Goal: Task Accomplishment & Management: Use online tool/utility

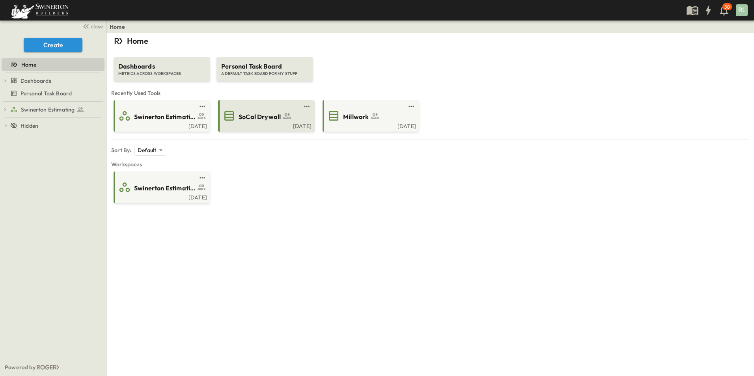
click at [292, 121] on div "SoCal Drywall" at bounding box center [274, 116] width 70 height 11
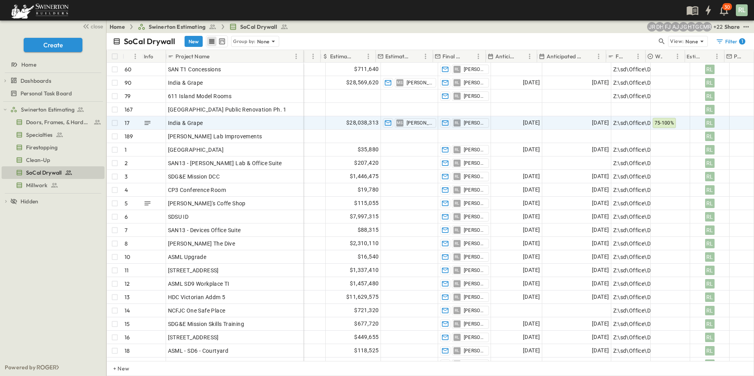
scroll to position [0, 513]
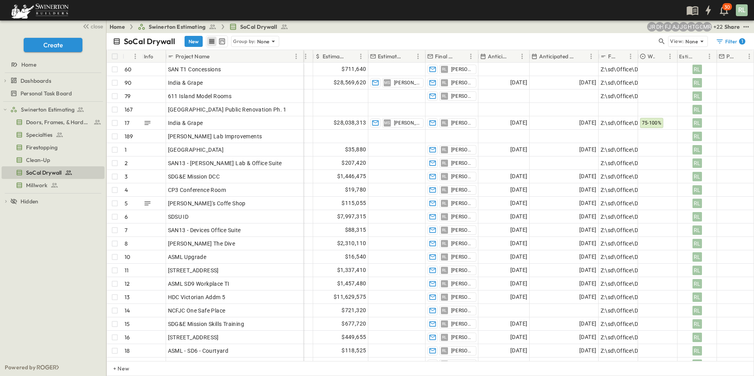
click at [246, 56] on div "Project Name" at bounding box center [230, 56] width 124 height 13
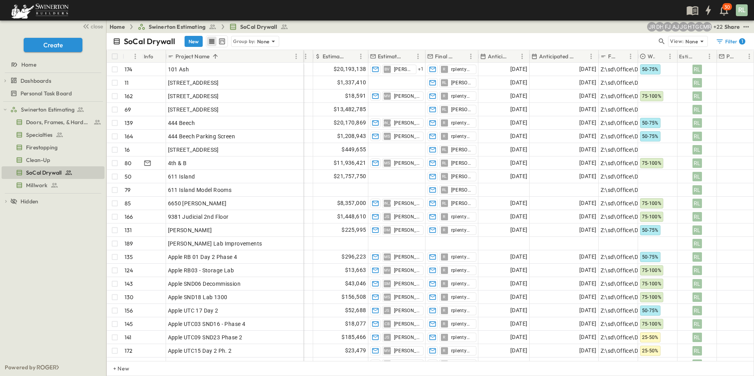
click at [193, 57] on p "Project Name" at bounding box center [192, 56] width 34 height 8
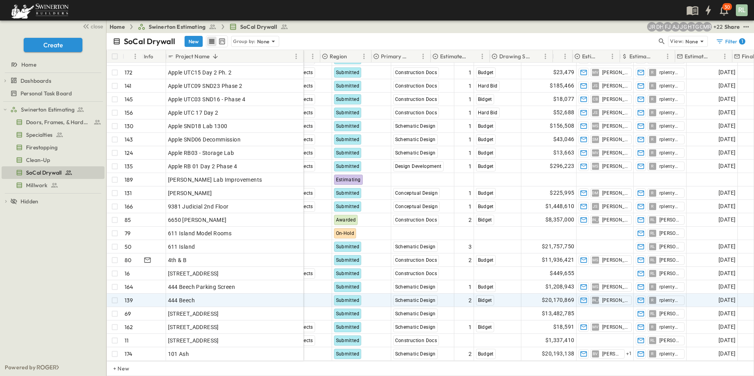
scroll to position [2255, 206]
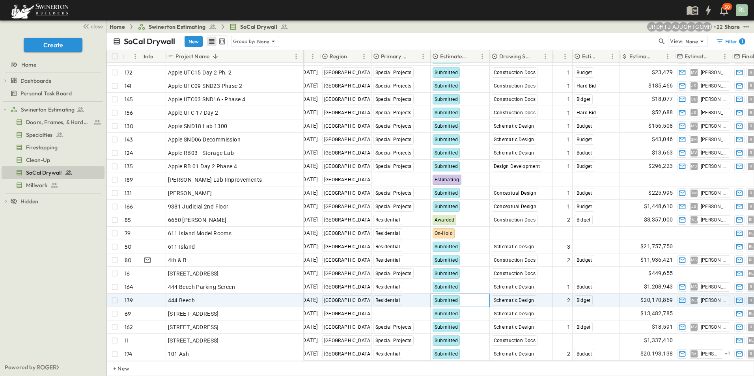
click at [448, 298] on span "Submitted" at bounding box center [447, 301] width 24 height 6
click at [290, 296] on p "OPEN" at bounding box center [294, 299] width 13 height 6
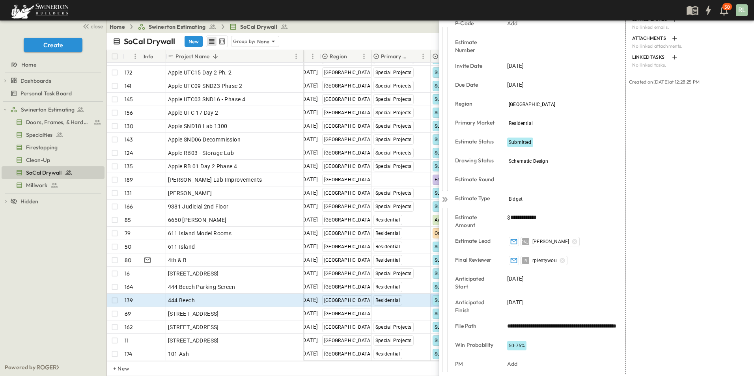
scroll to position [132, 0]
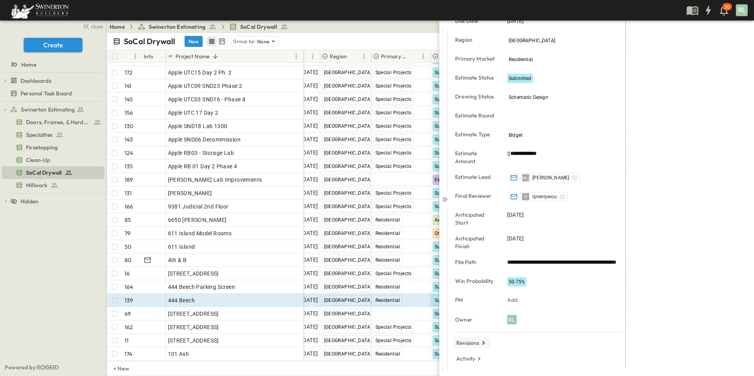
click at [472, 344] on p "Revisions" at bounding box center [467, 343] width 23 height 8
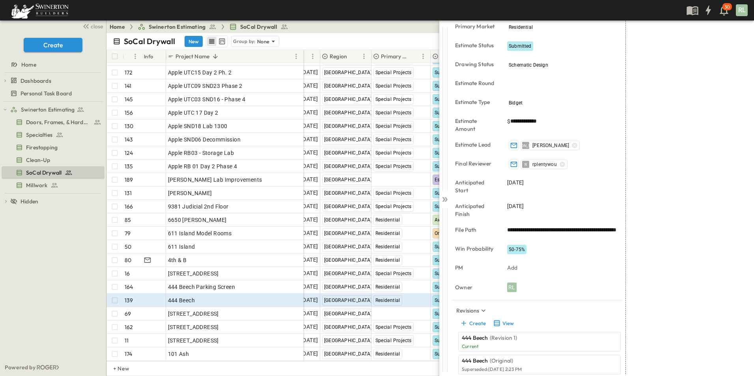
scroll to position [188, 0]
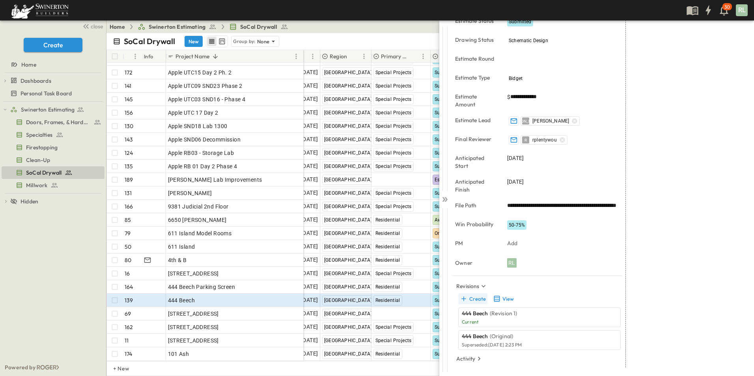
click at [473, 298] on button "Create" at bounding box center [472, 298] width 29 height 11
click at [507, 297] on button "View" at bounding box center [503, 298] width 25 height 11
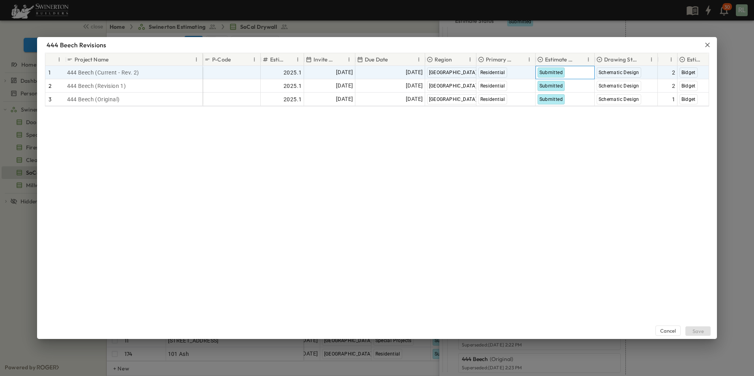
click at [552, 71] on span "Submitted" at bounding box center [551, 73] width 24 height 6
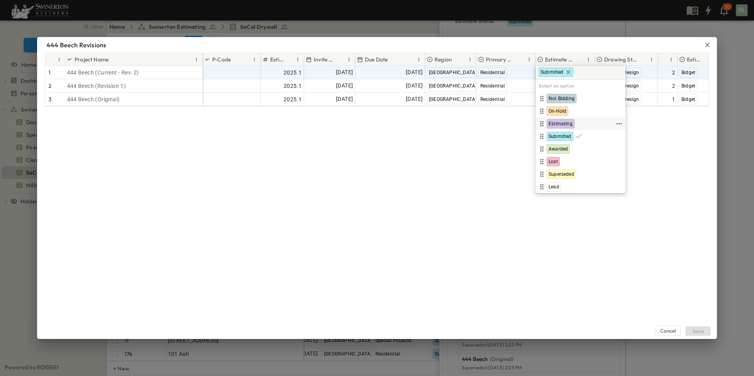
click at [563, 123] on span "Estimating" at bounding box center [560, 124] width 24 height 6
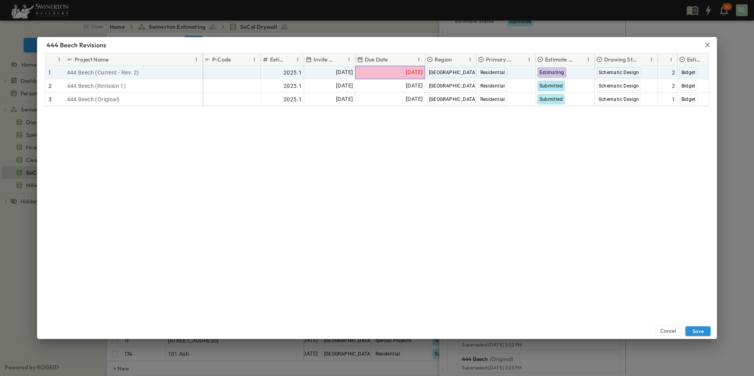
click at [406, 73] on span "[DATE]" at bounding box center [414, 72] width 17 height 9
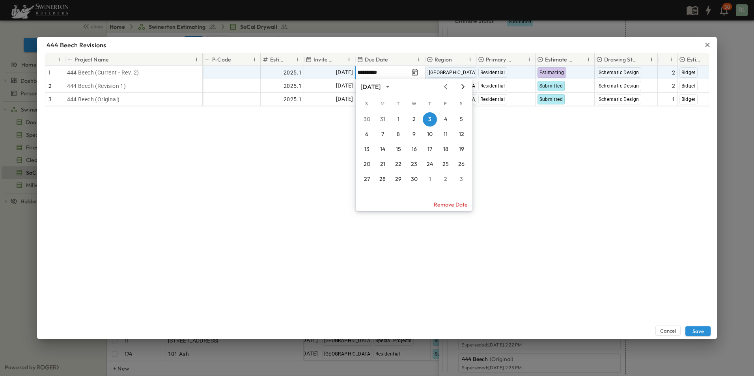
click at [461, 89] on icon "Next month" at bounding box center [462, 87] width 9 height 6
click at [461, 88] on icon "Next month" at bounding box center [462, 87] width 9 height 6
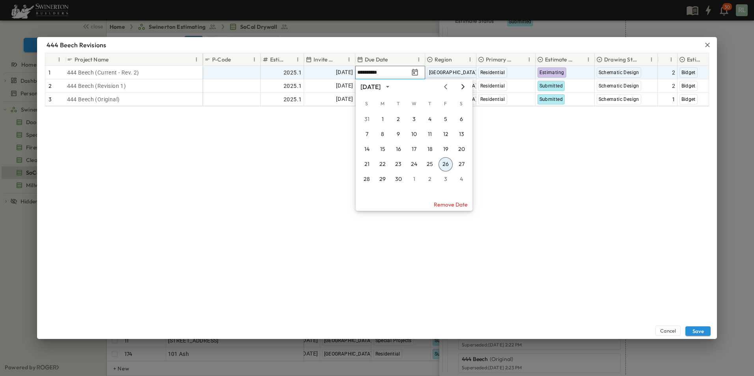
click at [461, 88] on icon "Next month" at bounding box center [462, 87] width 9 height 6
click at [416, 119] on button "1" at bounding box center [414, 119] width 14 height 14
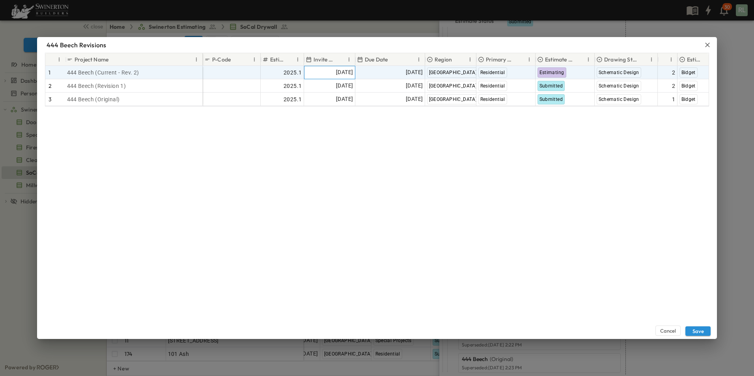
click at [336, 71] on span "[DATE]" at bounding box center [344, 72] width 17 height 9
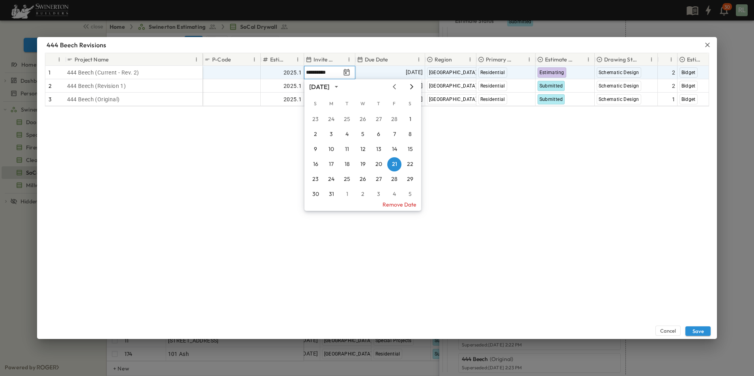
click at [412, 88] on icon "Next month" at bounding box center [411, 87] width 9 height 6
click at [412, 88] on icon "Next month" at bounding box center [411, 86] width 3 height 5
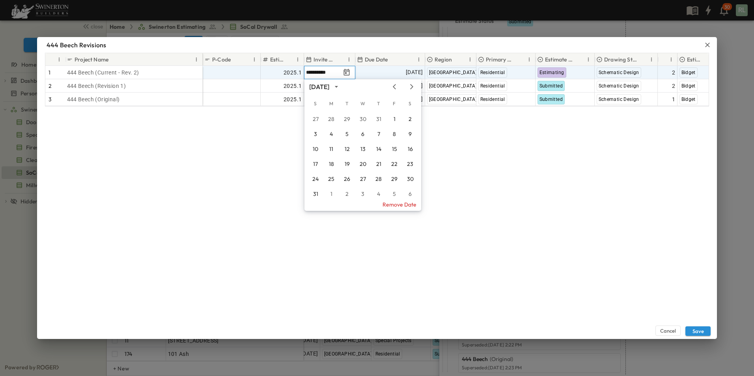
click at [412, 91] on div "[DATE]" at bounding box center [362, 87] width 117 height 12
click at [413, 86] on icon "Next month" at bounding box center [411, 87] width 9 height 6
click at [328, 165] on button "22" at bounding box center [331, 164] width 14 height 14
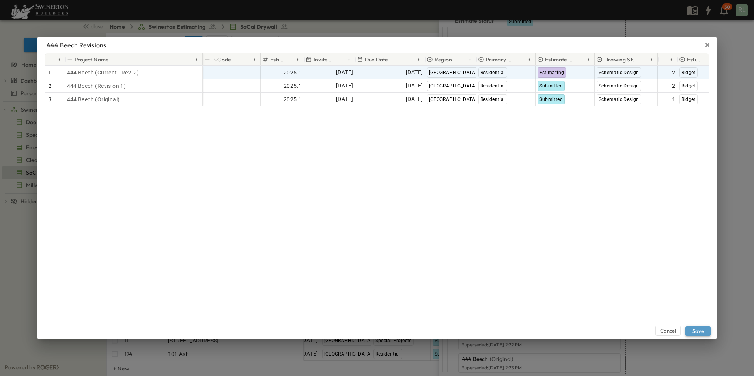
click at [696, 333] on button "Save" at bounding box center [697, 330] width 25 height 9
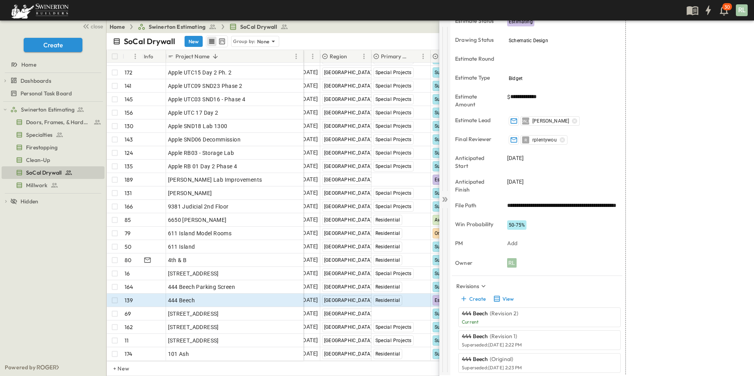
click at [442, 203] on icon at bounding box center [445, 200] width 8 height 8
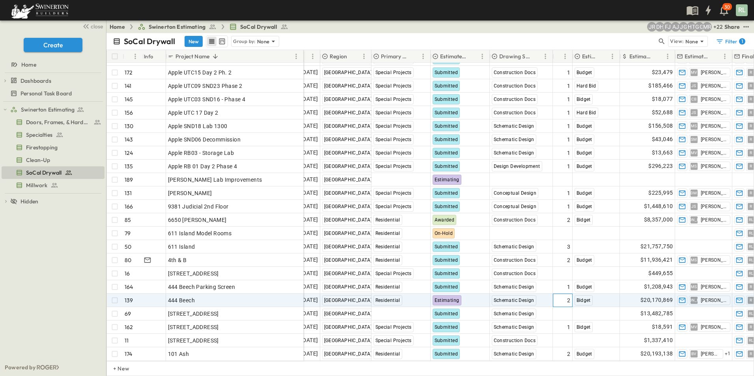
click at [565, 295] on div "2" at bounding box center [563, 300] width 16 height 11
type input "*"
click at [568, 295] on input "*" at bounding box center [562, 299] width 19 height 9
click at [442, 57] on p "Estimate Status" at bounding box center [453, 56] width 27 height 8
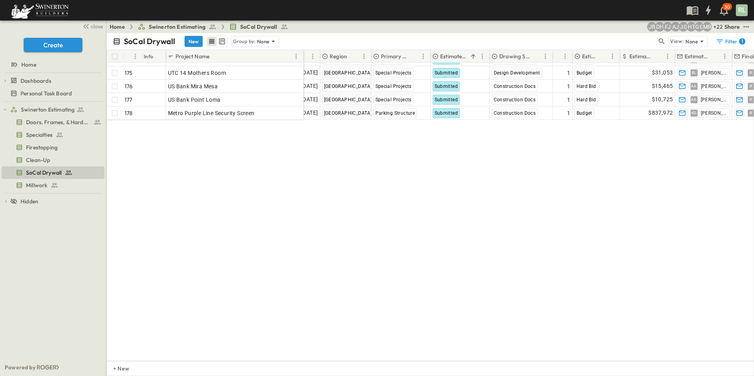
click at [450, 55] on p "Estimate Status" at bounding box center [453, 56] width 27 height 8
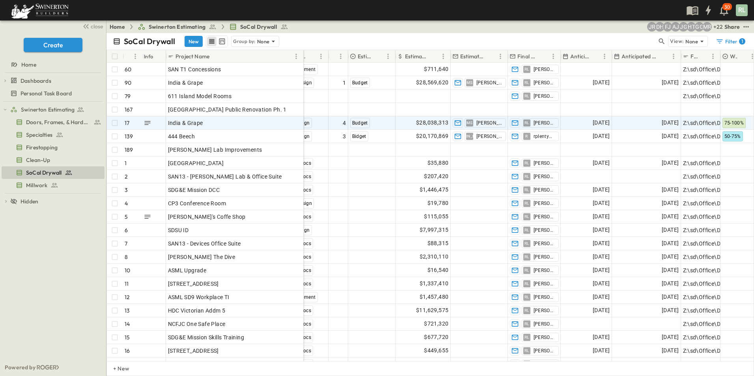
scroll to position [0, 434]
